Goal: Task Accomplishment & Management: Manage account settings

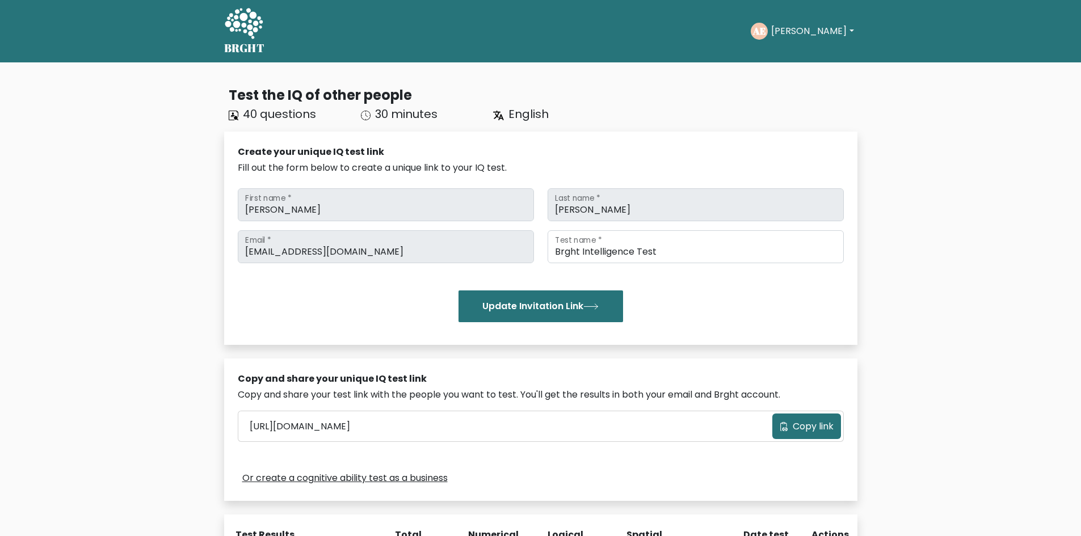
click at [797, 30] on button "[PERSON_NAME]" at bounding box center [812, 31] width 89 height 15
click at [802, 53] on link "Dashboard" at bounding box center [796, 55] width 90 height 18
drag, startPoint x: 0, startPoint y: 0, endPoint x: 788, endPoint y: 35, distance: 788.5
click at [787, 35] on button "[PERSON_NAME]" at bounding box center [812, 31] width 89 height 15
click at [792, 69] on link "Profile" at bounding box center [796, 73] width 90 height 18
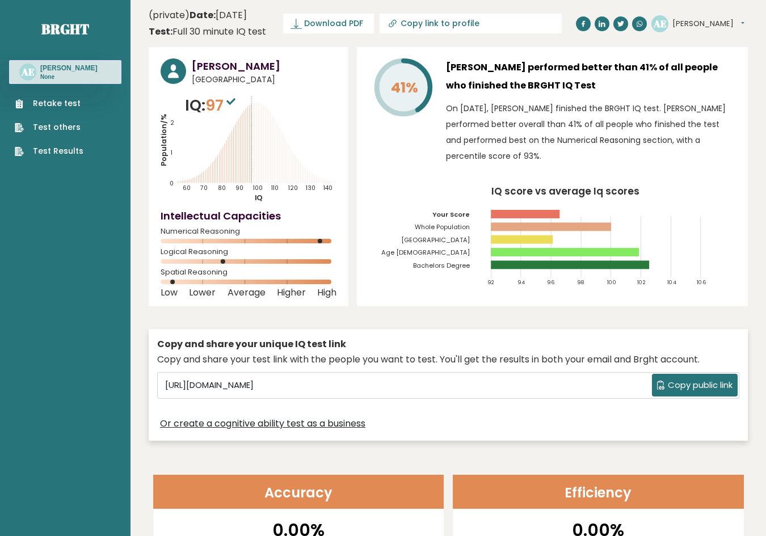
click at [202, 7] on header "(private) Date: August 18, 2025 Test: Full 30 minute IQ test Download PDF Downl…" at bounding box center [448, 24] width 599 height 36
click at [226, 11] on time "Date: August 18, 2025" at bounding box center [218, 16] width 57 height 14
click at [247, 14] on time "Date: August 18, 2025" at bounding box center [218, 16] width 57 height 14
click at [247, 13] on time "Date: August 18, 2025" at bounding box center [218, 16] width 57 height 14
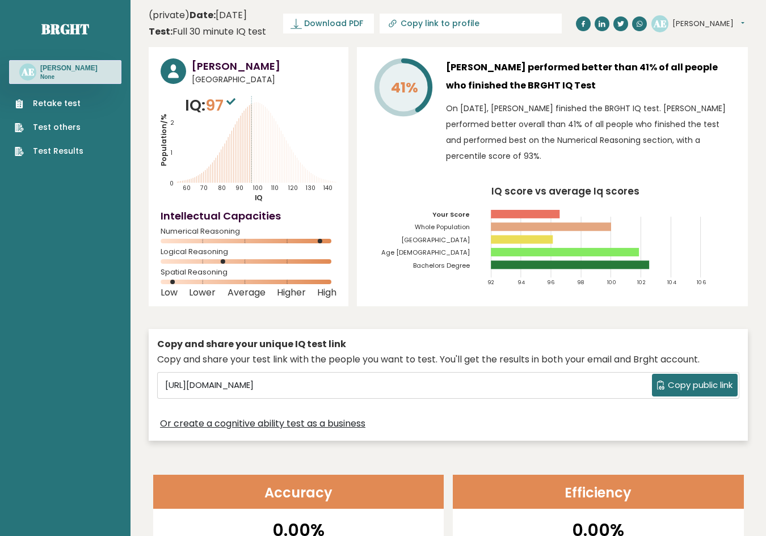
click at [247, 14] on time "Date: August 18, 2025" at bounding box center [218, 16] width 57 height 14
click at [247, 15] on time "Date: August 18, 2025" at bounding box center [218, 16] width 57 height 14
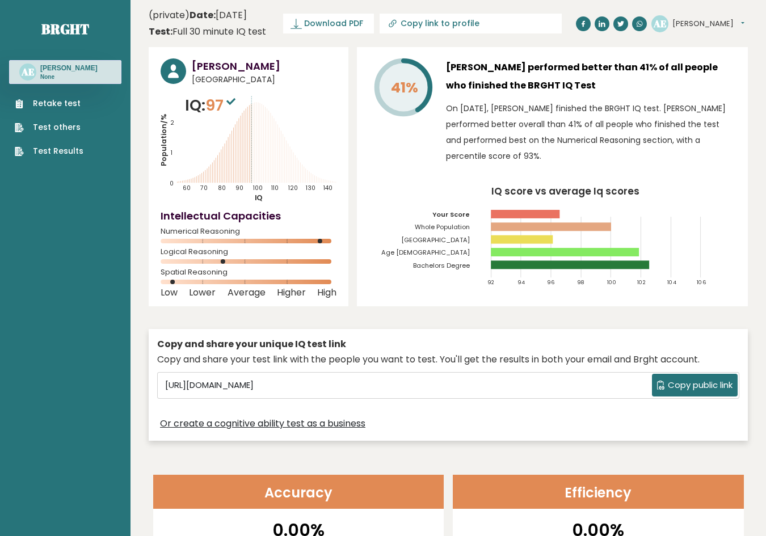
drag, startPoint x: 247, startPoint y: 12, endPoint x: 254, endPoint y: 15, distance: 7.7
click at [247, 13] on time "Date: August 18, 2025" at bounding box center [218, 16] width 57 height 14
click at [247, 15] on time "Date: August 18, 2025" at bounding box center [218, 16] width 57 height 14
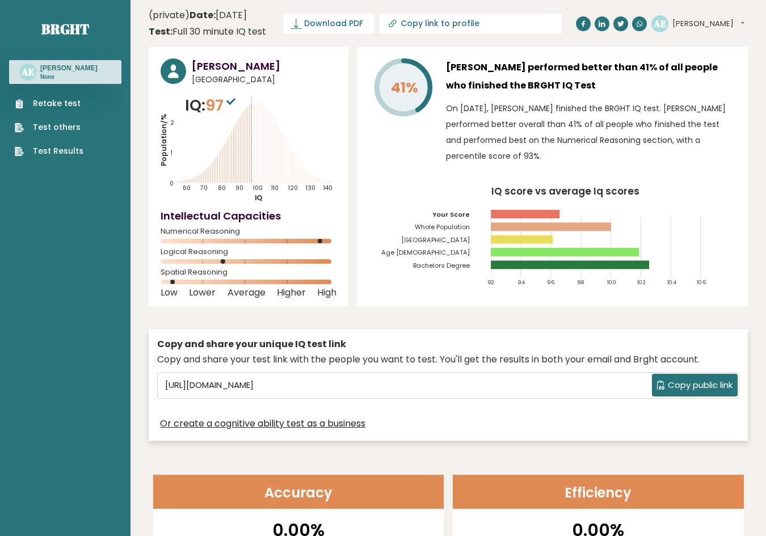
click at [247, 14] on time "Date: August 18, 2025" at bounding box center [218, 16] width 57 height 14
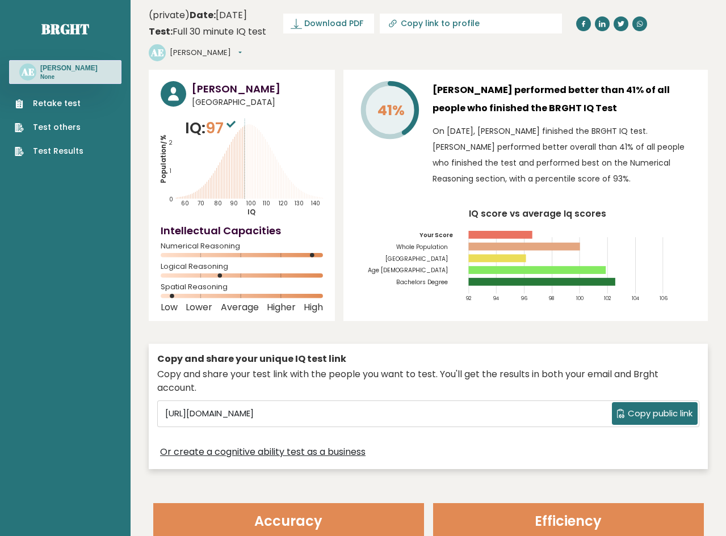
click at [247, 16] on time "Date: August 18, 2025" at bounding box center [218, 16] width 57 height 14
click at [247, 15] on time "Date: August 18, 2025" at bounding box center [218, 16] width 57 height 14
click at [247, 14] on time "Date: August 18, 2025" at bounding box center [218, 16] width 57 height 14
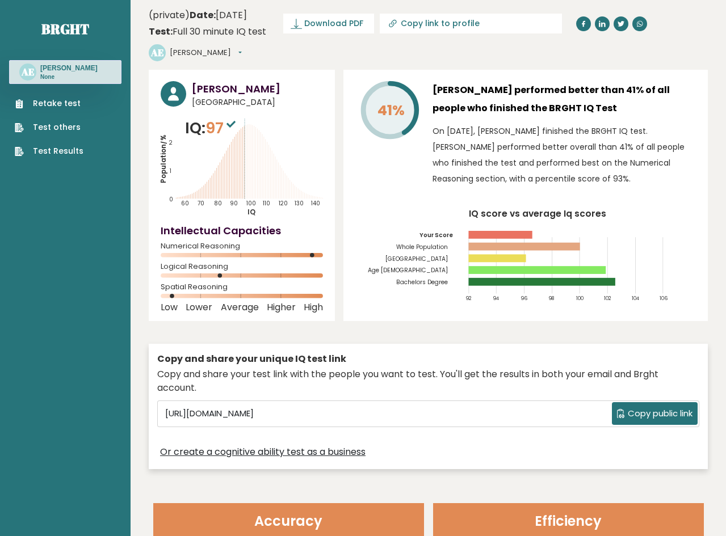
click at [247, 15] on time "Date: August 18, 2025" at bounding box center [218, 16] width 57 height 14
drag, startPoint x: 252, startPoint y: 15, endPoint x: 264, endPoint y: 14, distance: 12.5
click at [247, 14] on time "Date: August 18, 2025" at bounding box center [218, 16] width 57 height 14
click at [517, 169] on p "On [DATE], [PERSON_NAME] finished the BRGHT IQ test. [PERSON_NAME] performed be…" at bounding box center [563, 155] width 263 height 64
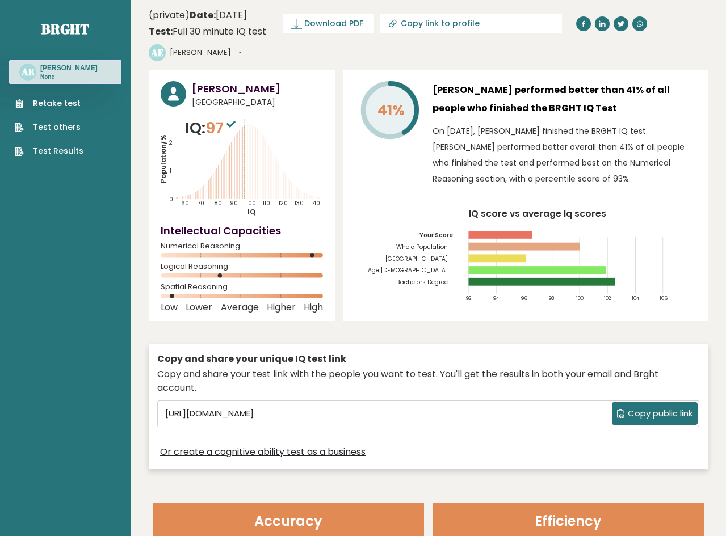
click at [530, 138] on p "On [DATE], [PERSON_NAME] finished the BRGHT IQ test. [PERSON_NAME] performed be…" at bounding box center [563, 155] width 263 height 64
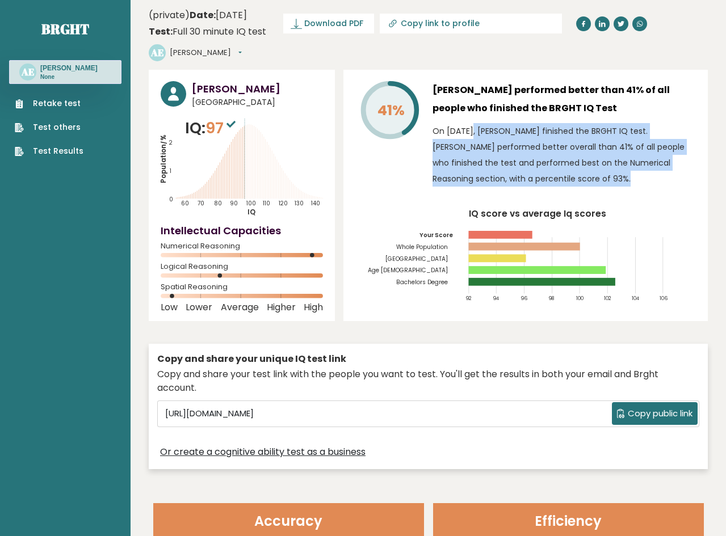
click at [530, 138] on p "On [DATE], [PERSON_NAME] finished the BRGHT IQ test. [PERSON_NAME] performed be…" at bounding box center [563, 155] width 263 height 64
click at [530, 137] on p "On [DATE], [PERSON_NAME] finished the BRGHT IQ test. [PERSON_NAME] performed be…" at bounding box center [563, 155] width 263 height 64
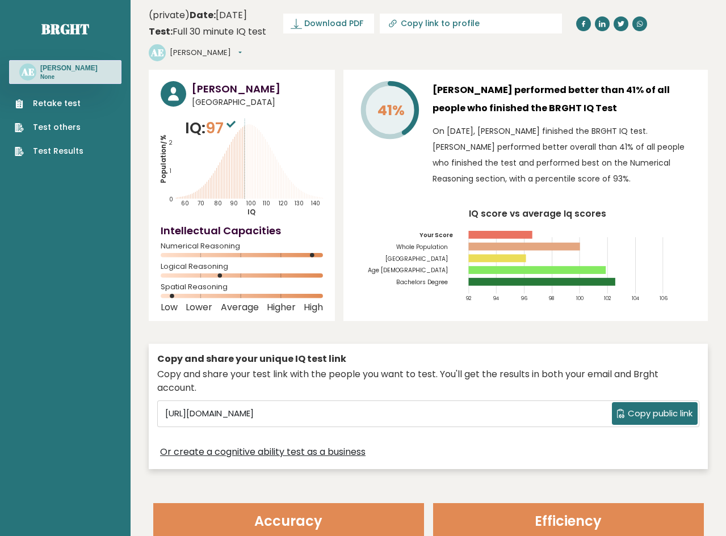
drag, startPoint x: 459, startPoint y: 73, endPoint x: 310, endPoint y: 34, distance: 153.1
click at [457, 73] on div "41% Adrian Earl performed better than 41% of all people who finished the BRGHT …" at bounding box center [525, 195] width 364 height 251
click at [163, 13] on div "(private) Date: August 18, 2025 Test: Full 30 minute IQ test" at bounding box center [207, 24] width 117 height 30
click at [314, 59] on header "(private) Date: September 7, 2025 Test: Full 30 minute IQ test Download PDF Dow…" at bounding box center [428, 35] width 559 height 58
click at [208, 125] on p "IQ: 97" at bounding box center [211, 128] width 53 height 23
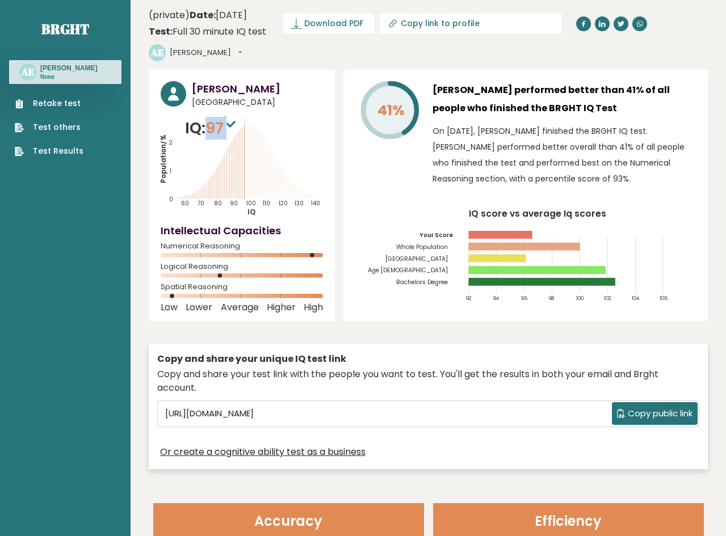
click at [208, 125] on p "IQ: 97" at bounding box center [211, 128] width 53 height 23
click at [660, 209] on icon "IQ score vs average Iq scores 92 94 96 98 100 102 104 106 Your Score Whole Popu…" at bounding box center [525, 259] width 341 height 100
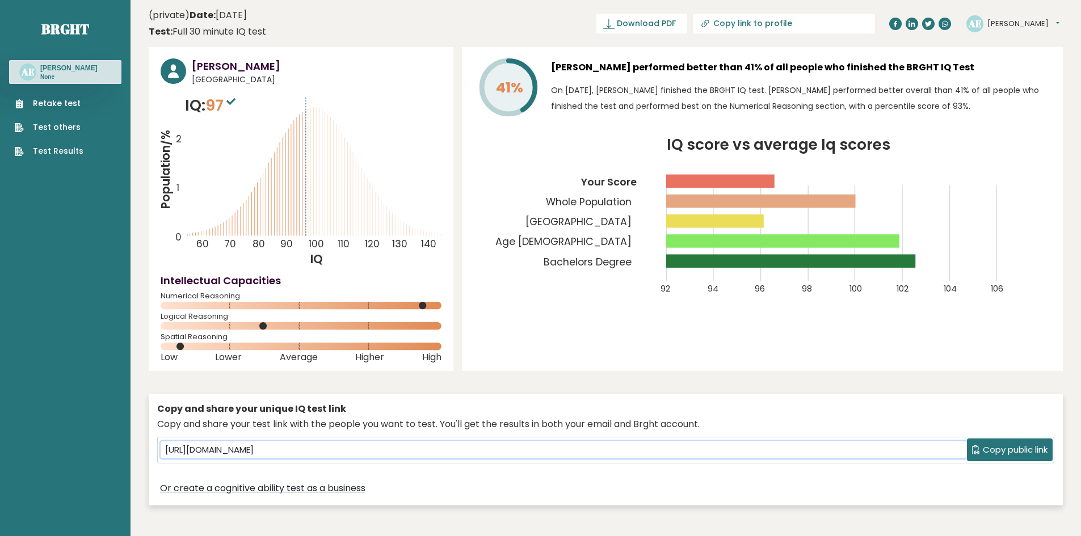
click at [425, 459] on input "[URL][DOMAIN_NAME]" at bounding box center [564, 450] width 806 height 17
drag, startPoint x: 418, startPoint y: 304, endPoint x: 397, endPoint y: 307, distance: 21.2
click at [401, 307] on rect at bounding box center [301, 305] width 281 height 7
click at [1008, 32] on div "[PERSON_NAME] Dashboard Profile Settings Logout" at bounding box center [1015, 23] width 96 height 23
